Goal: Book appointment/travel/reservation

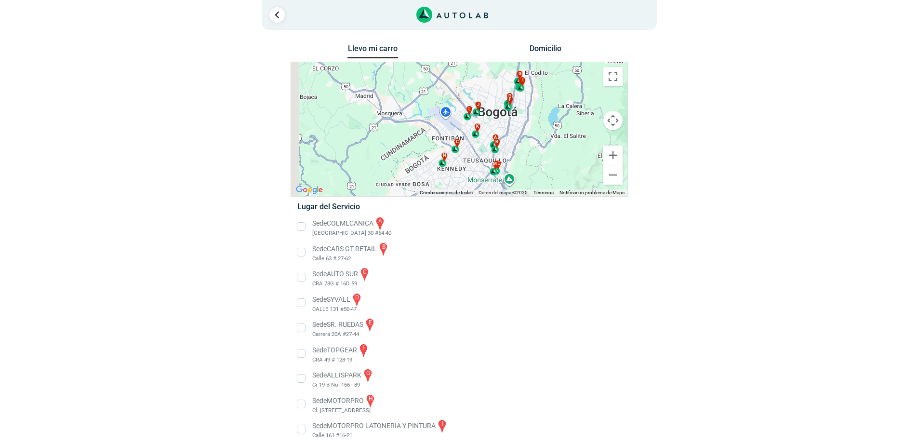
drag, startPoint x: 428, startPoint y: 148, endPoint x: 470, endPoint y: 149, distance: 41.5
click at [470, 149] on div "a b c d e f g" at bounding box center [459, 129] width 336 height 134
click at [610, 156] on button "Ampliar" at bounding box center [612, 155] width 19 height 19
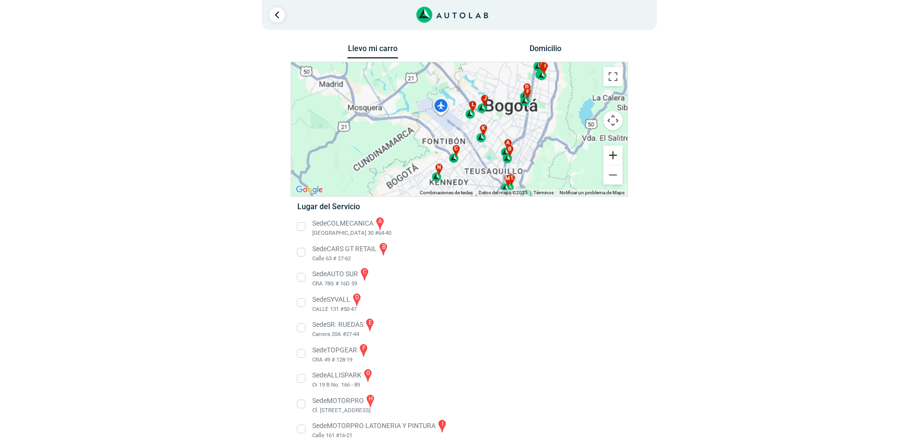
click at [610, 156] on button "Ampliar" at bounding box center [612, 155] width 19 height 19
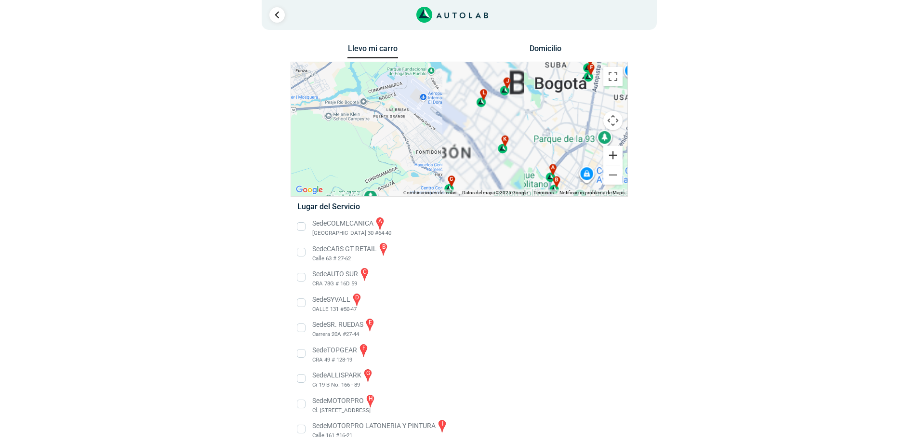
click at [610, 156] on button "Ampliar" at bounding box center [612, 155] width 19 height 19
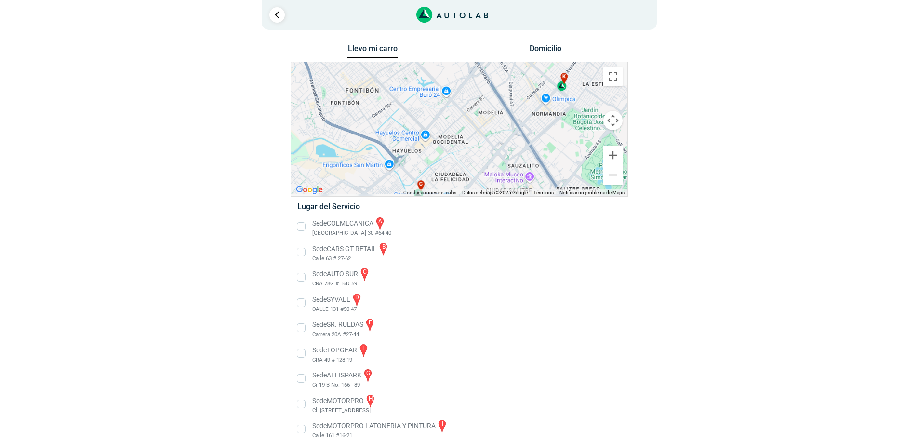
drag, startPoint x: 473, startPoint y: 149, endPoint x: 460, endPoint y: 46, distance: 104.5
click at [460, 46] on div "Llevo mi carro [GEOGRAPHIC_DATA] ← Mover a la izquierda → Mover a la derecha ↑ …" at bounding box center [459, 310] width 337 height 537
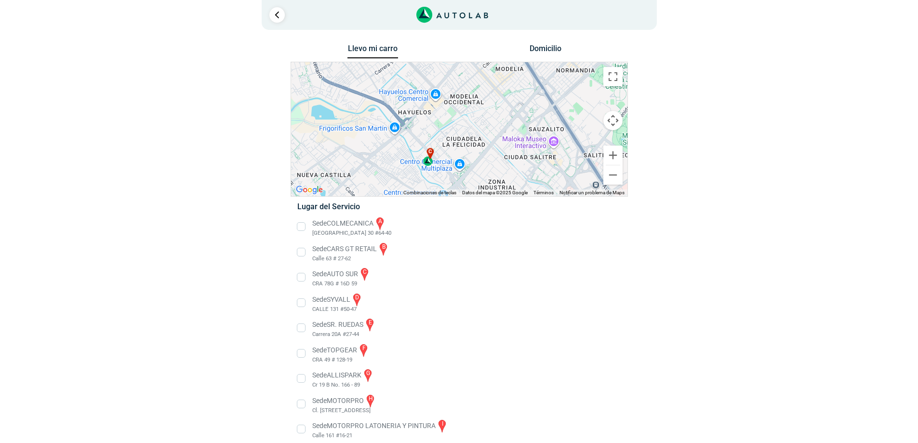
drag, startPoint x: 463, startPoint y: 98, endPoint x: 479, endPoint y: 74, distance: 29.4
click at [480, 70] on div "a b c d e f g" at bounding box center [459, 129] width 336 height 134
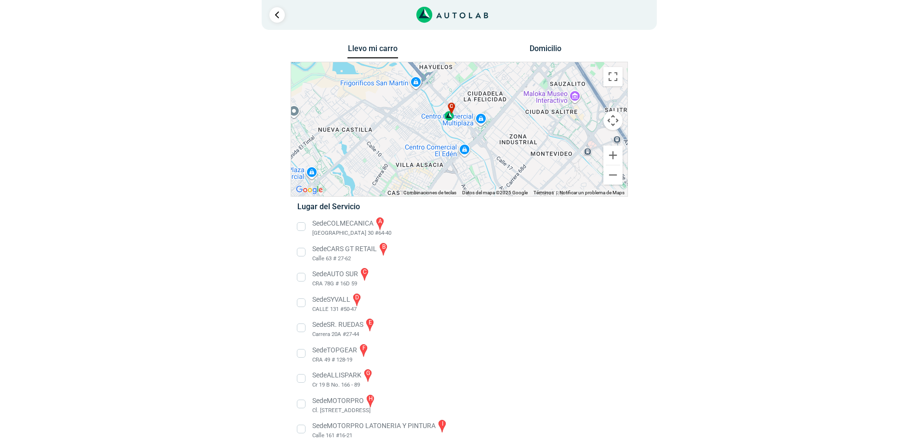
drag, startPoint x: 476, startPoint y: 135, endPoint x: 488, endPoint y: 116, distance: 22.3
click at [488, 116] on div "a b c d e f g" at bounding box center [459, 129] width 336 height 134
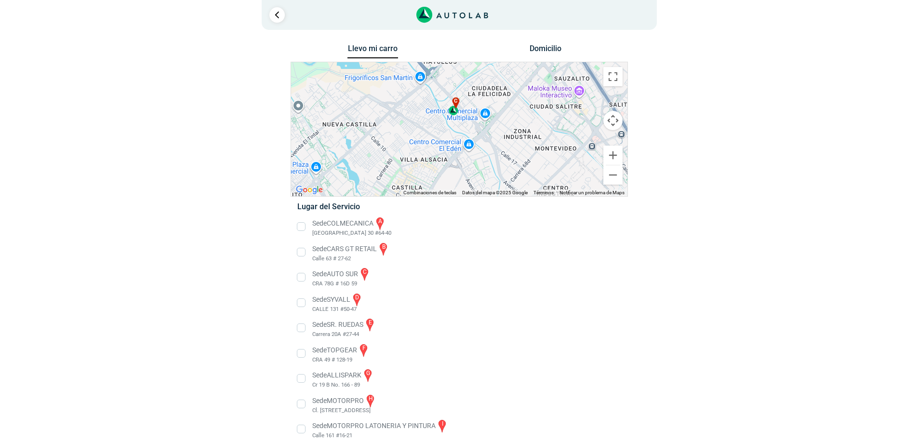
drag, startPoint x: 451, startPoint y: 119, endPoint x: 457, endPoint y: 112, distance: 8.6
click at [457, 112] on div "c" at bounding box center [454, 106] width 11 height 18
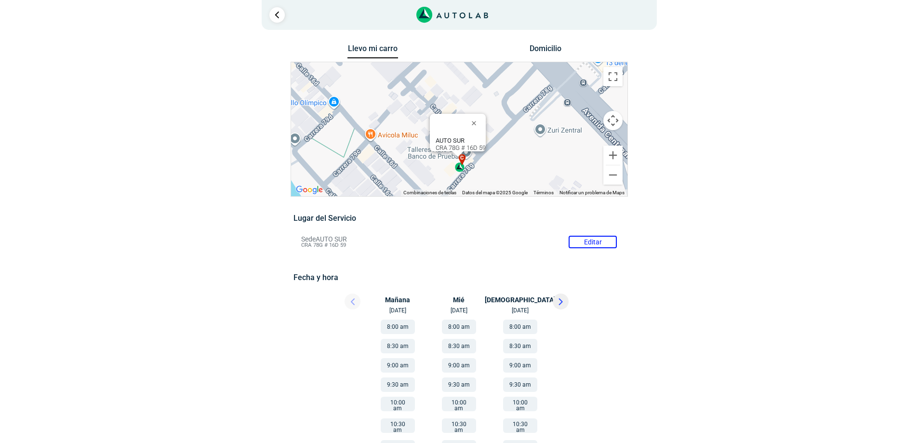
drag, startPoint x: 533, startPoint y: 127, endPoint x: 530, endPoint y: 141, distance: 14.3
click at [532, 143] on div "a b c d e f g" at bounding box center [459, 129] width 336 height 134
click at [619, 179] on button "Reducir" at bounding box center [612, 174] width 19 height 19
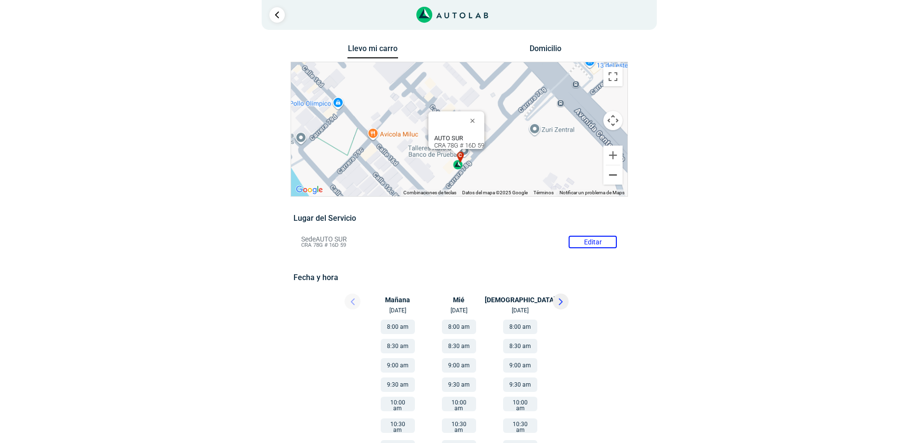
click at [619, 179] on button "Reducir" at bounding box center [612, 174] width 19 height 19
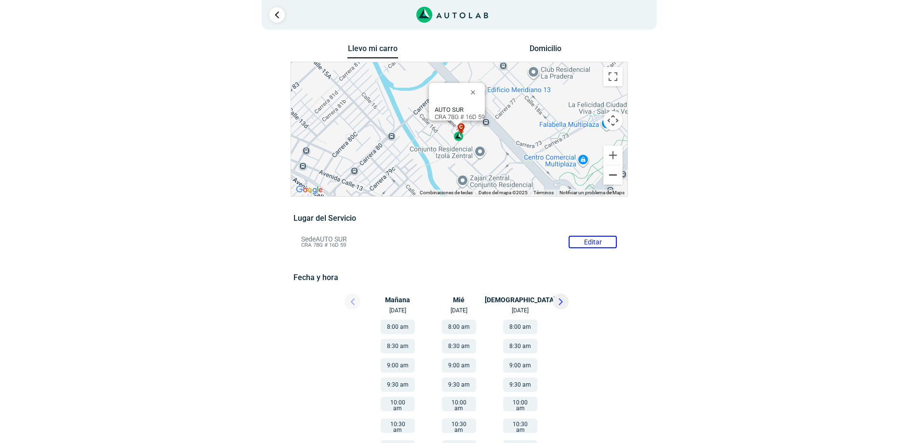
click at [619, 179] on button "Reducir" at bounding box center [612, 174] width 19 height 19
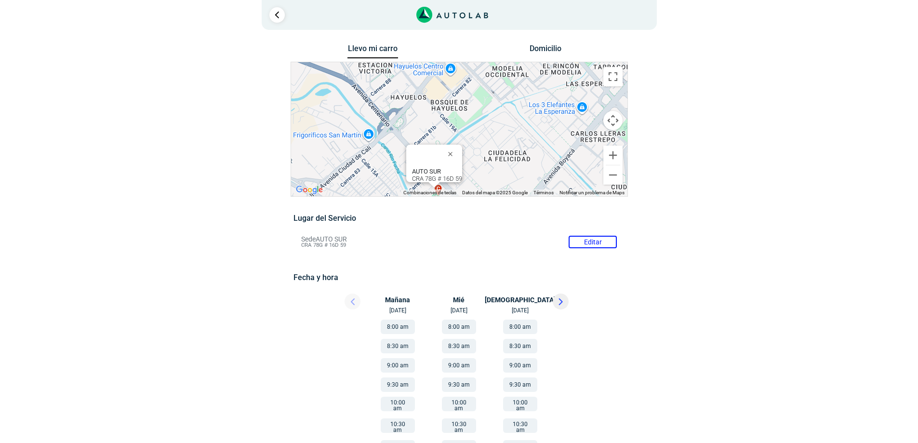
drag, startPoint x: 489, startPoint y: 129, endPoint x: 488, endPoint y: 163, distance: 33.7
click at [467, 194] on div "a b c d e f g" at bounding box center [459, 129] width 336 height 134
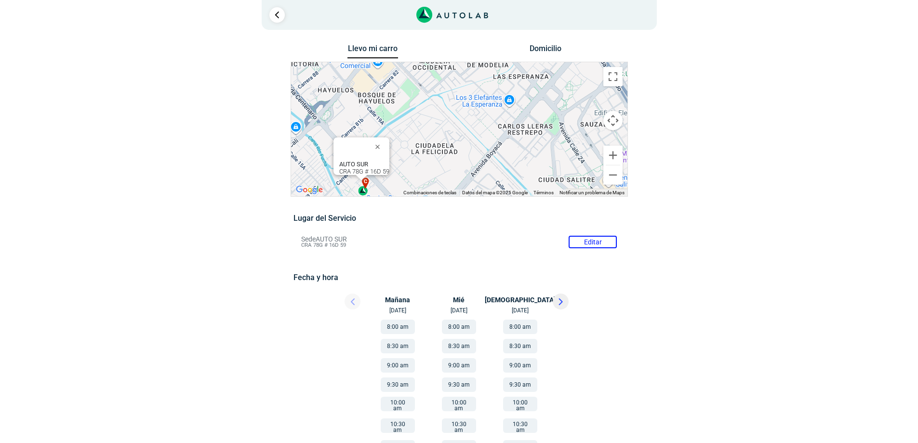
drag, startPoint x: 537, startPoint y: 134, endPoint x: 464, endPoint y: 129, distance: 73.5
click at [464, 129] on div "a b c d e f g" at bounding box center [459, 129] width 336 height 134
click at [618, 174] on button "Reducir" at bounding box center [612, 174] width 19 height 19
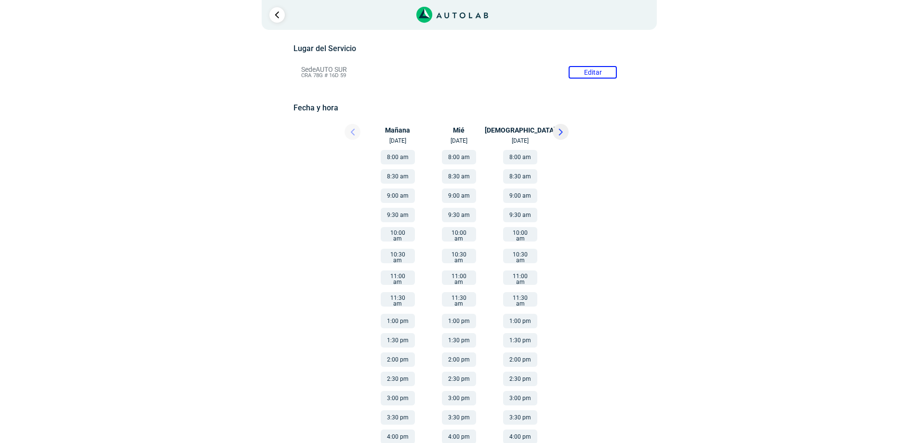
scroll to position [87, 0]
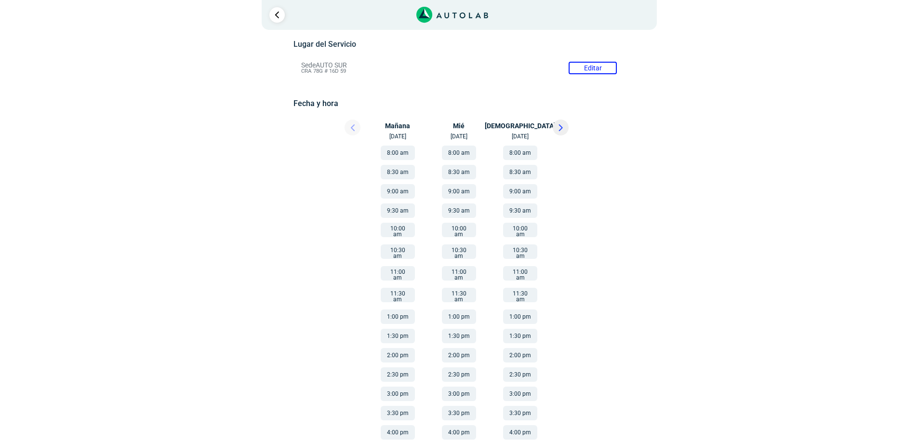
click at [557, 124] on button at bounding box center [561, 127] width 16 height 16
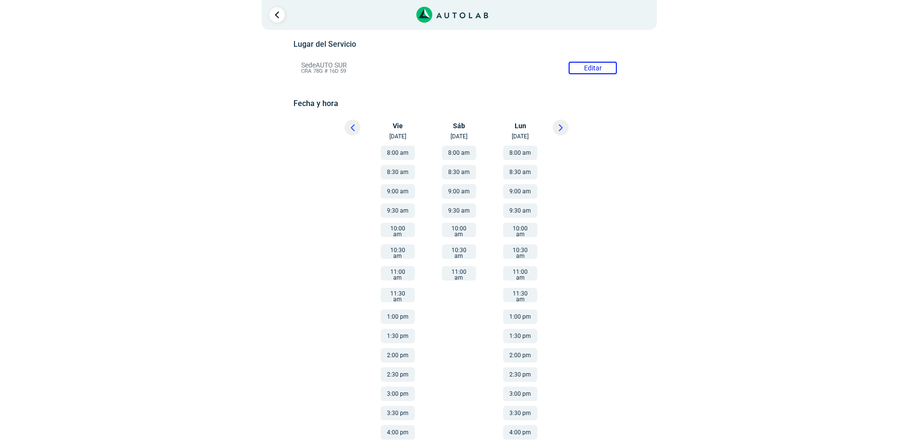
click at [466, 152] on button "8:00 am" at bounding box center [459, 153] width 34 height 14
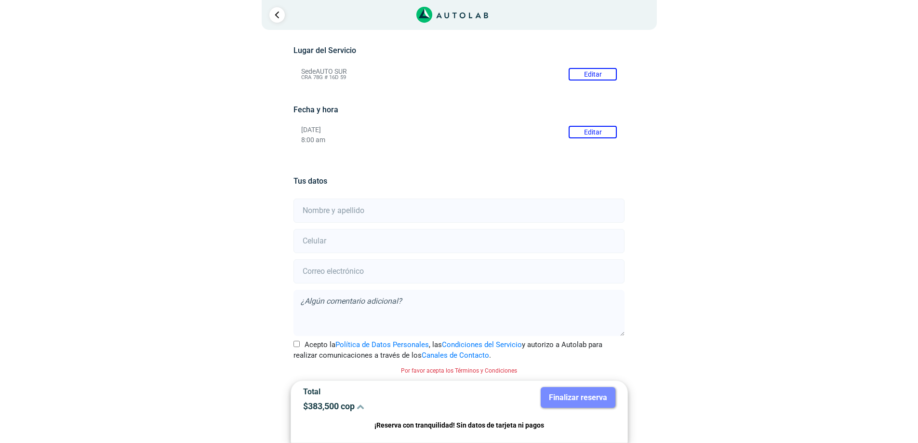
scroll to position [81, 0]
